Goal: Task Accomplishment & Management: Use online tool/utility

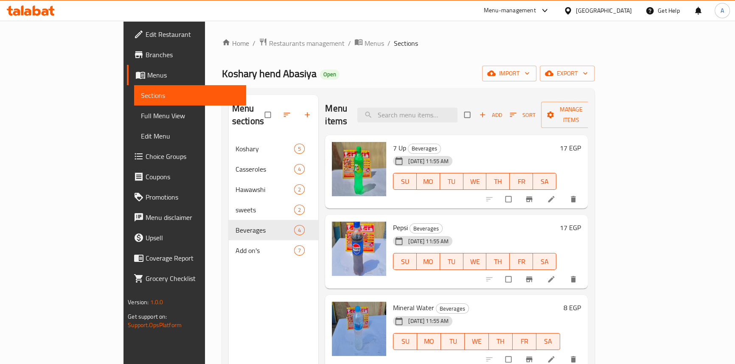
click at [491, 50] on div "Home / Restaurants management / Menus / Sections Koshary hend Abasiya Open impo…" at bounding box center [408, 252] width 372 height 428
click at [269, 38] on span "Restaurants management" at bounding box center [307, 43] width 76 height 10
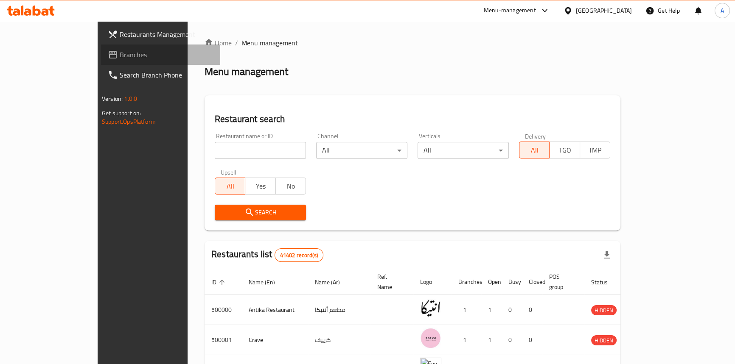
click at [120, 60] on span "Branches" at bounding box center [167, 55] width 94 height 10
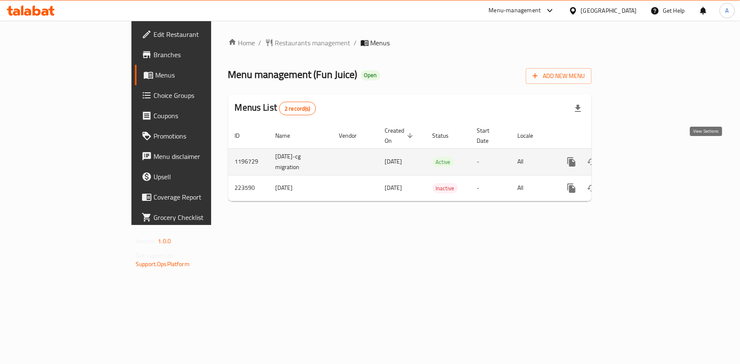
click at [638, 157] on icon "enhanced table" at bounding box center [633, 162] width 10 height 10
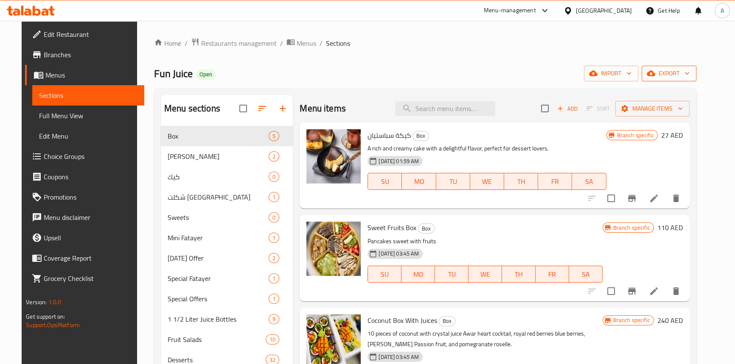
click at [689, 77] on span "export" at bounding box center [668, 73] width 41 height 11
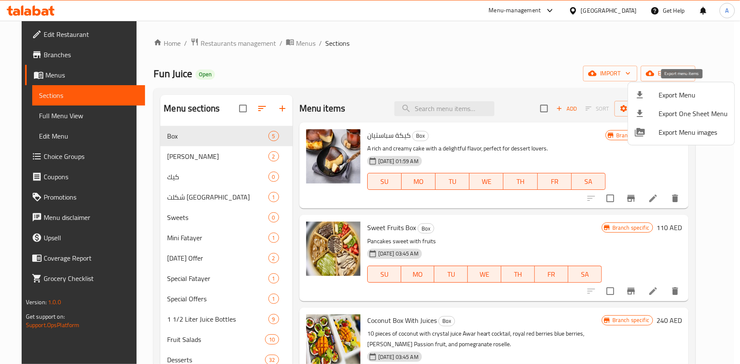
click at [677, 101] on li "Export Menu" at bounding box center [681, 95] width 106 height 19
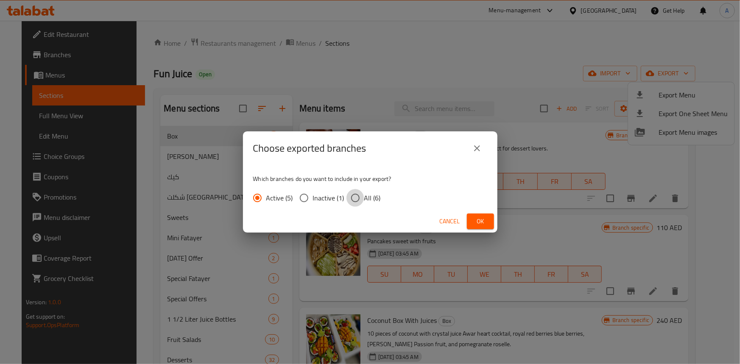
click at [348, 201] on input "All (6)" at bounding box center [356, 198] width 18 height 18
radio input "true"
drag, startPoint x: 480, startPoint y: 223, endPoint x: 485, endPoint y: 243, distance: 21.4
click at [481, 223] on span "Ok" at bounding box center [481, 221] width 14 height 11
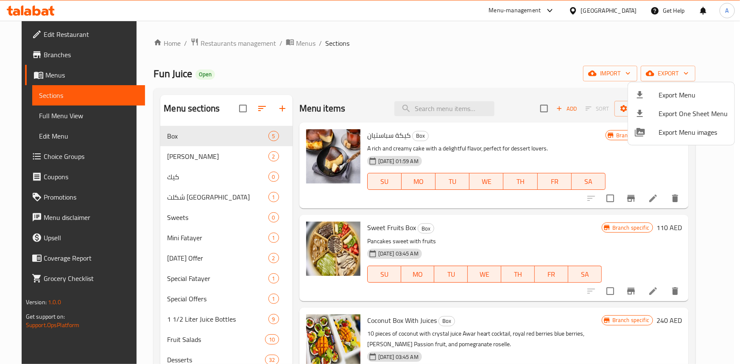
click at [598, 14] on div at bounding box center [370, 182] width 740 height 364
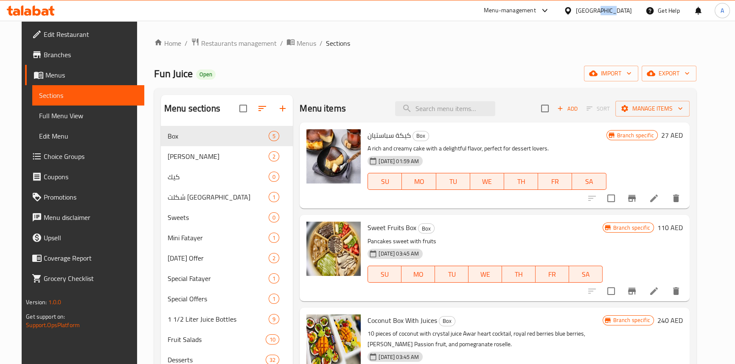
click at [598, 14] on div "[GEOGRAPHIC_DATA]" at bounding box center [604, 10] width 56 height 9
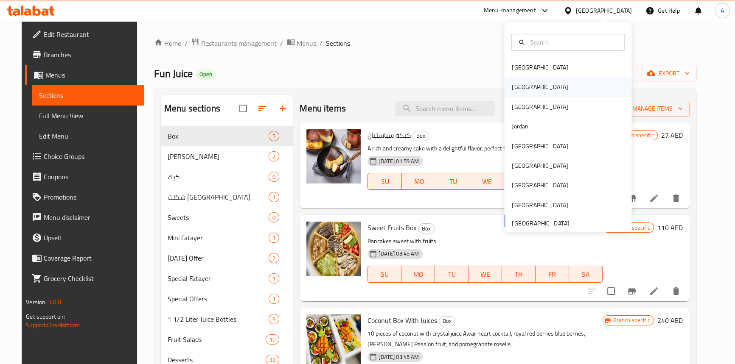
click at [524, 84] on div "[GEOGRAPHIC_DATA]" at bounding box center [540, 87] width 70 height 20
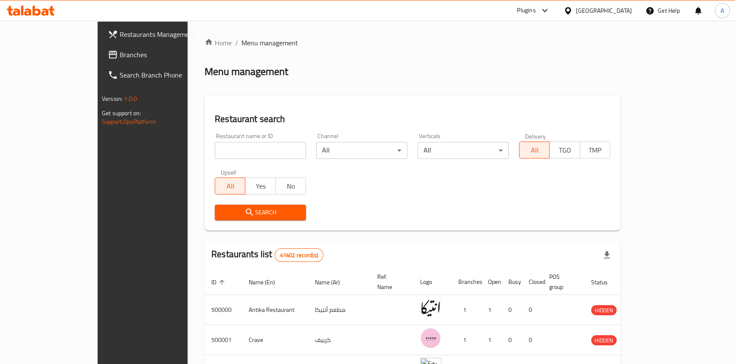
click at [120, 50] on span "Branches" at bounding box center [167, 55] width 94 height 10
